Goal: Use online tool/utility

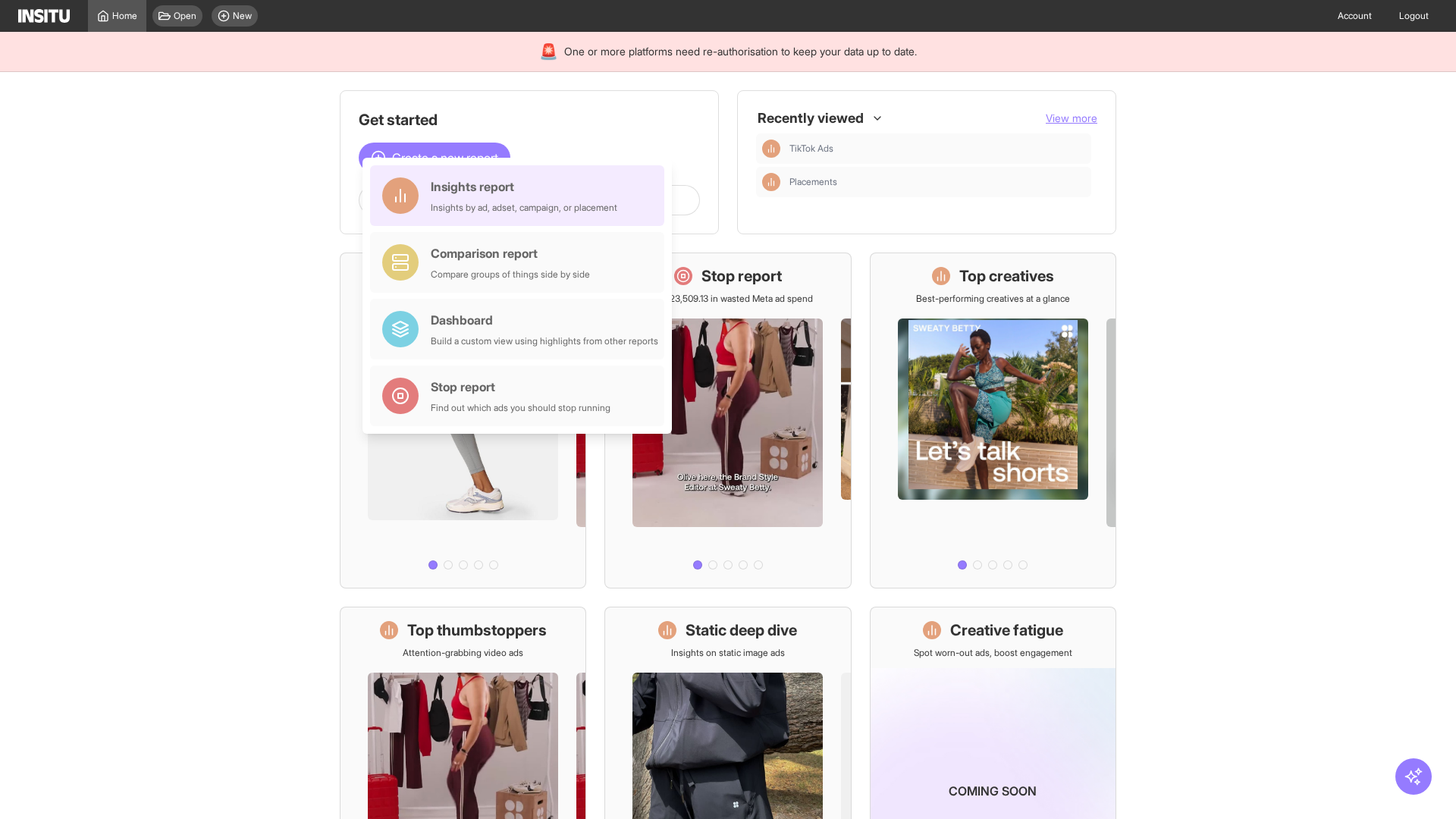
click at [521, 196] on div "Insights report Insights by ad, adset, campaign, or placement" at bounding box center [524, 196] width 187 height 37
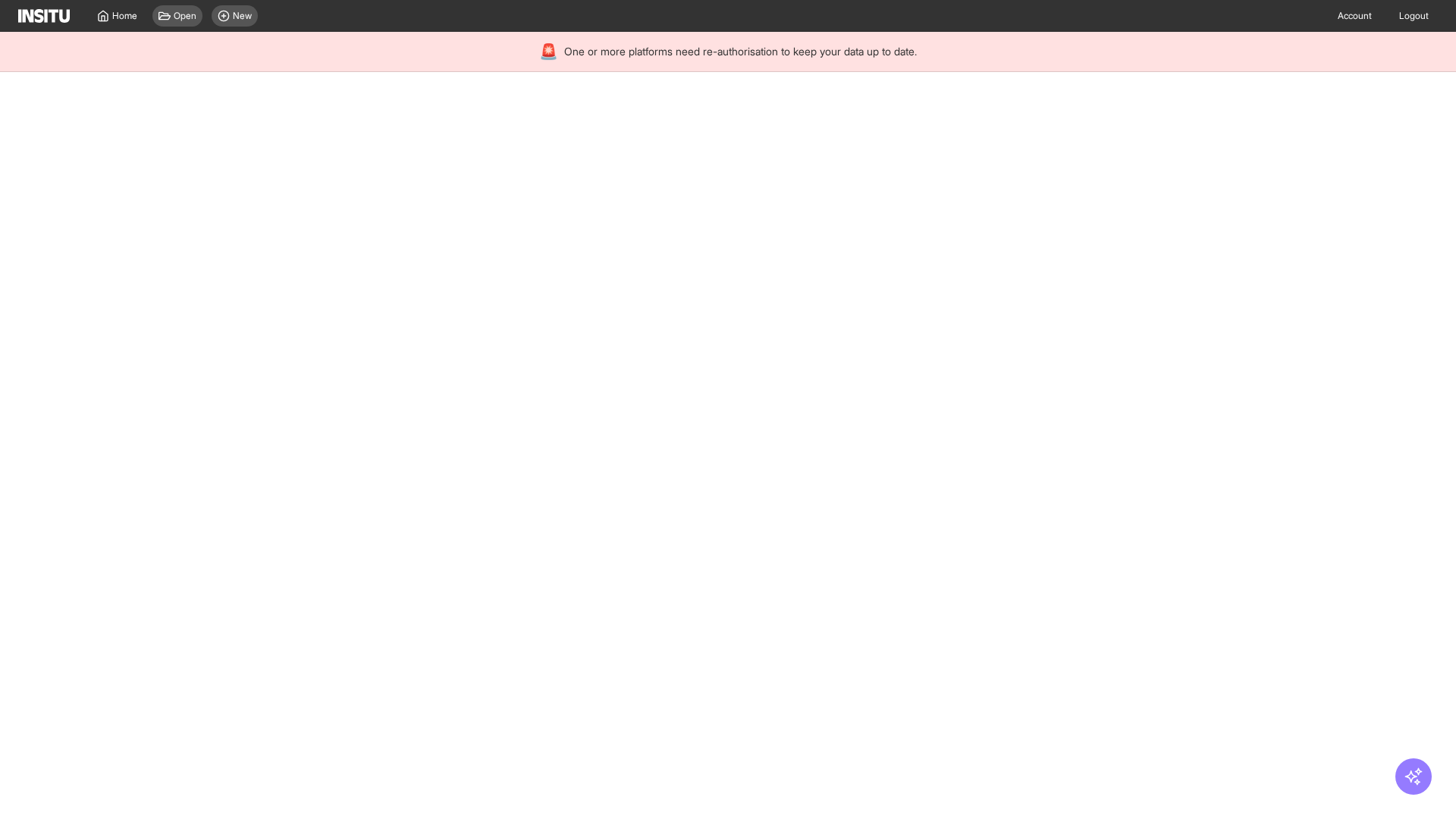
select select "**"
